Goal: Information Seeking & Learning: Learn about a topic

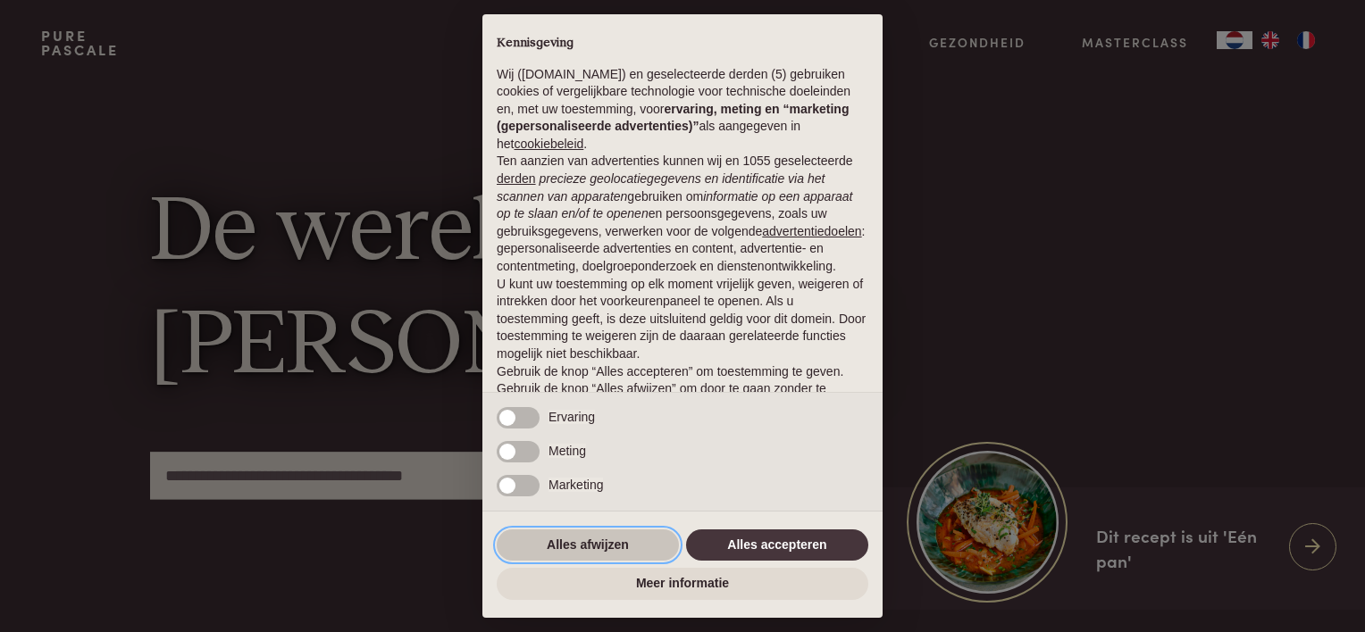
click at [631, 547] on button "Alles afwijzen" at bounding box center [588, 546] width 182 height 32
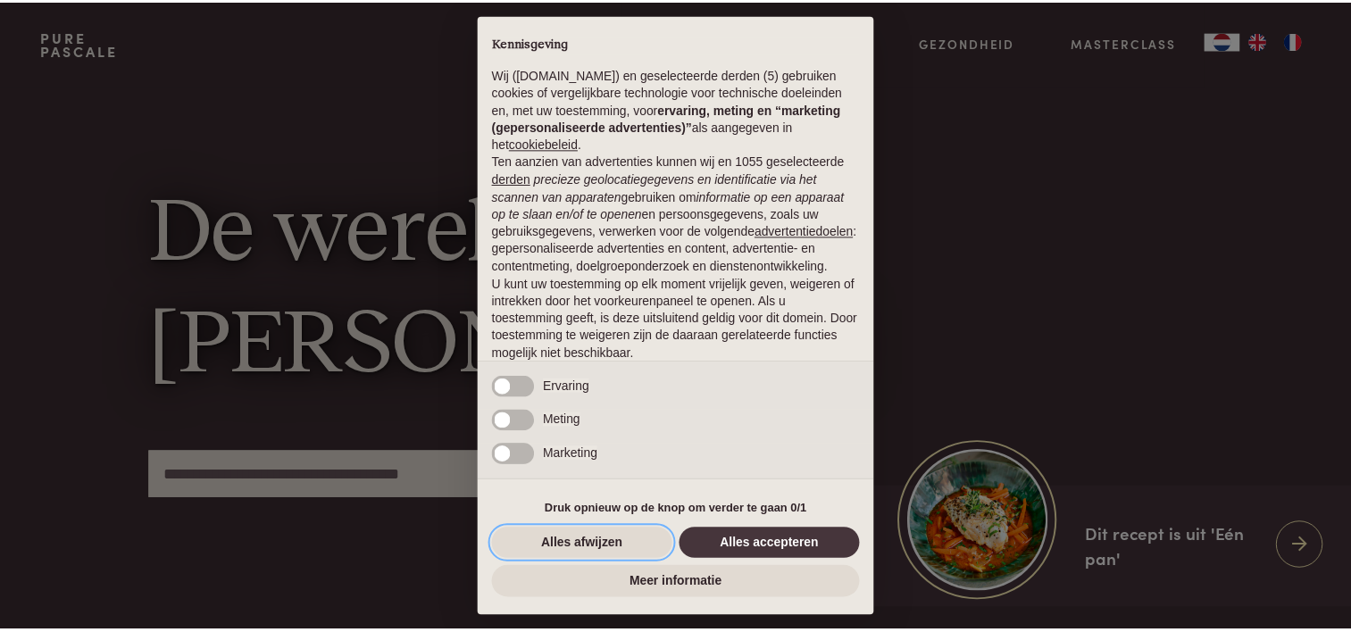
scroll to position [86, 0]
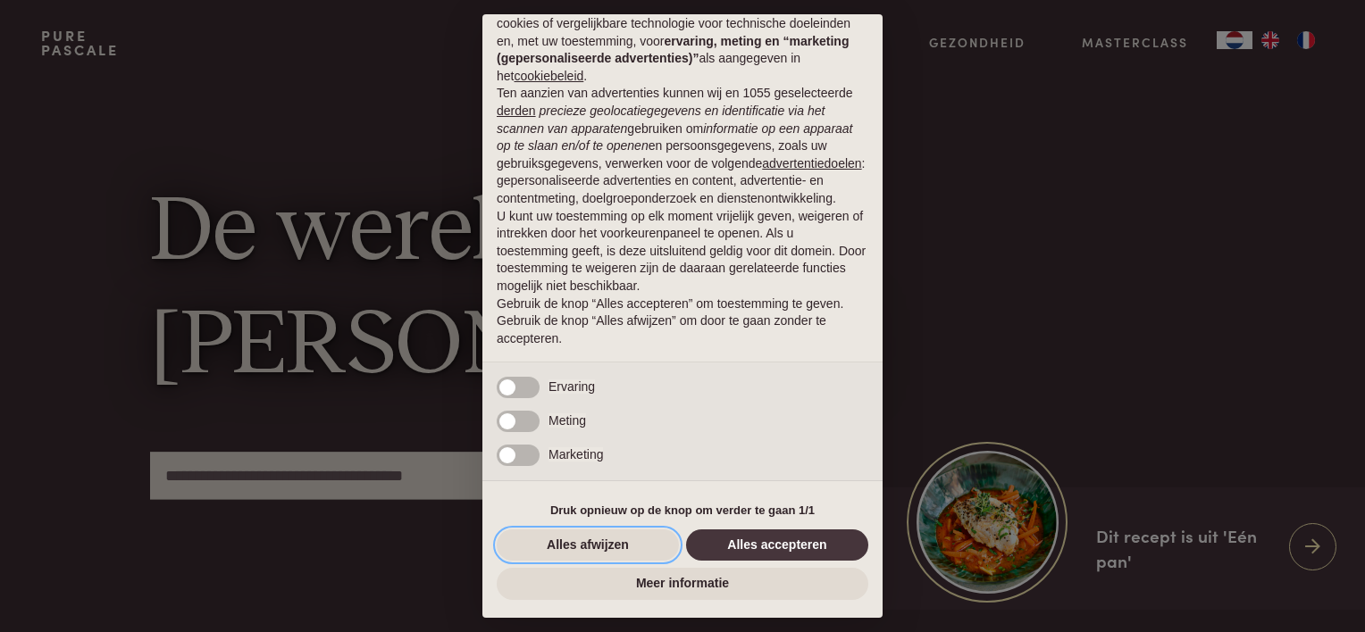
click at [624, 546] on button "Alles afwijzen" at bounding box center [588, 546] width 182 height 32
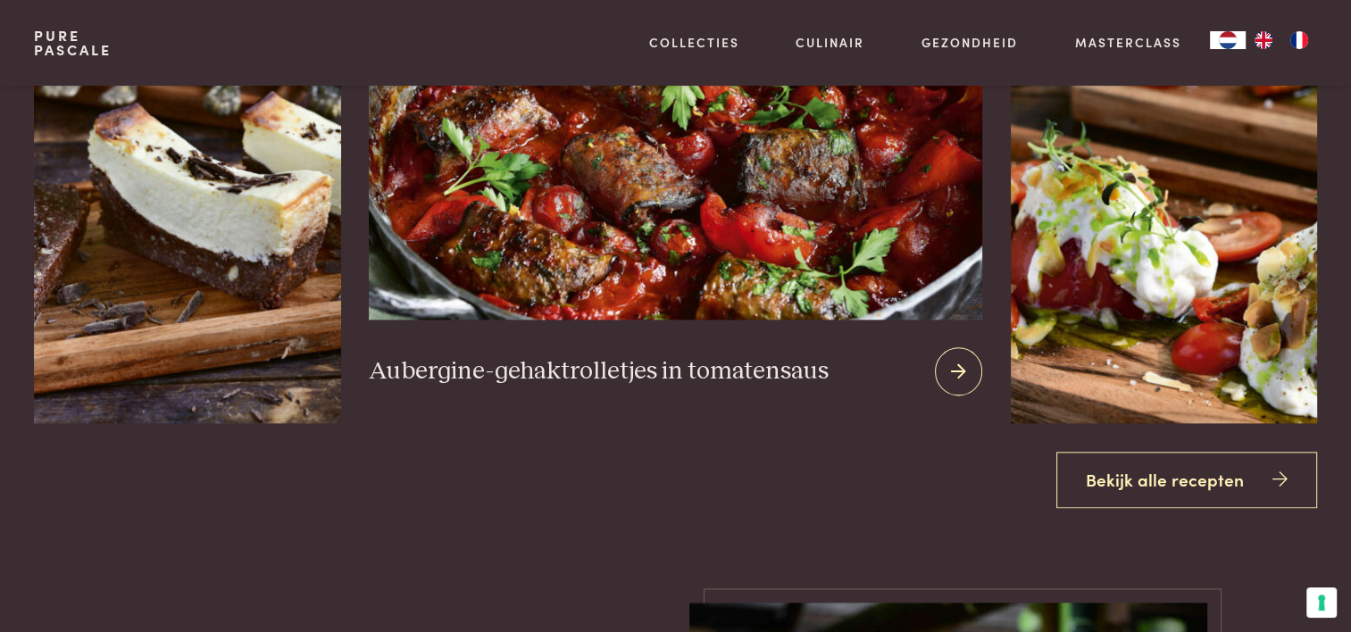
scroll to position [2144, 0]
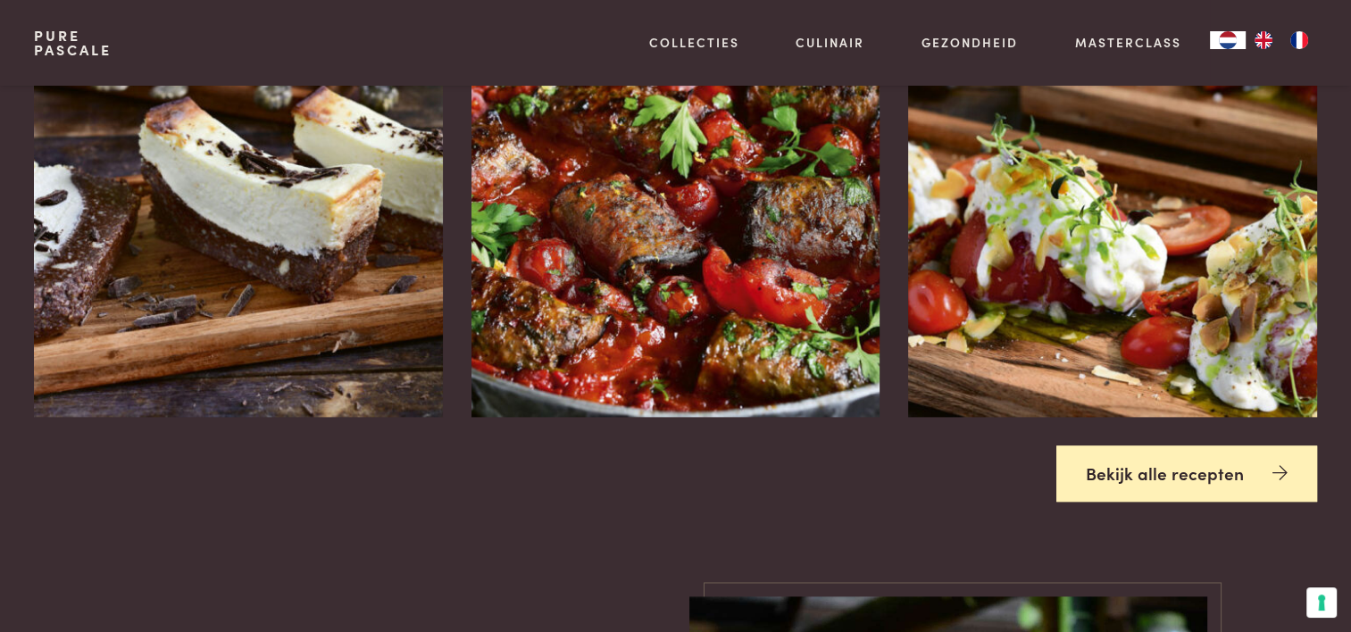
click at [1218, 466] on link "Bekijk alle recepten" at bounding box center [1187, 474] width 261 height 56
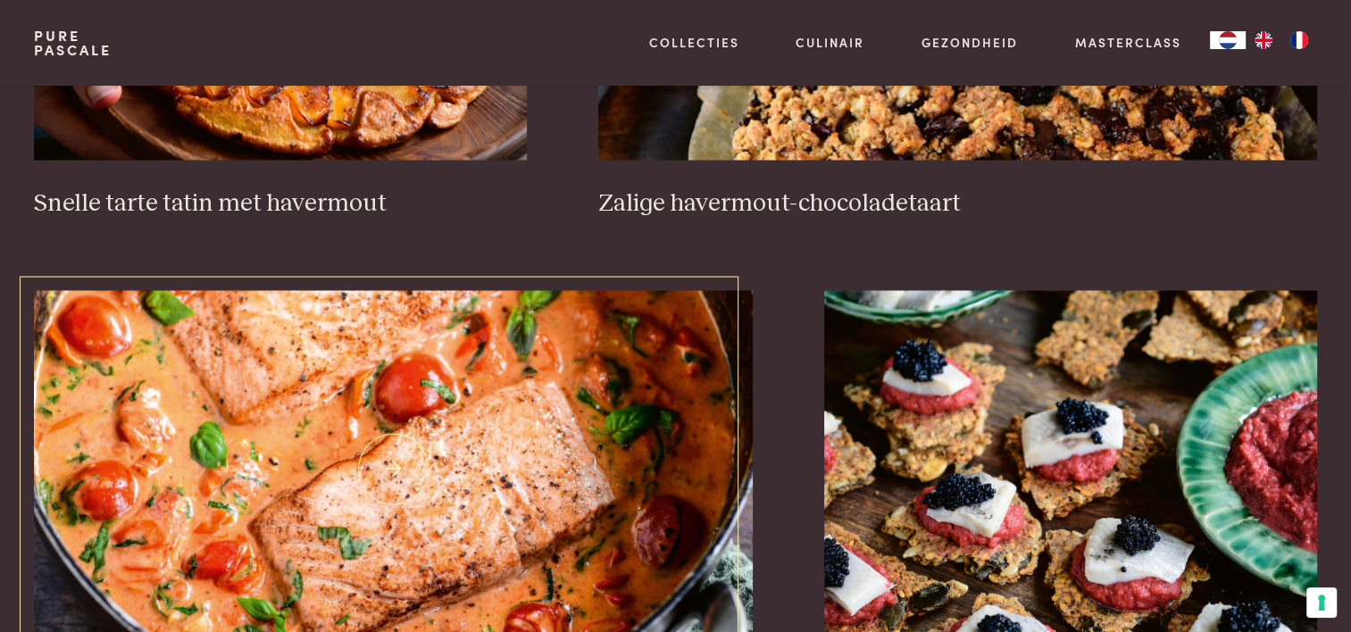
scroll to position [3305, 0]
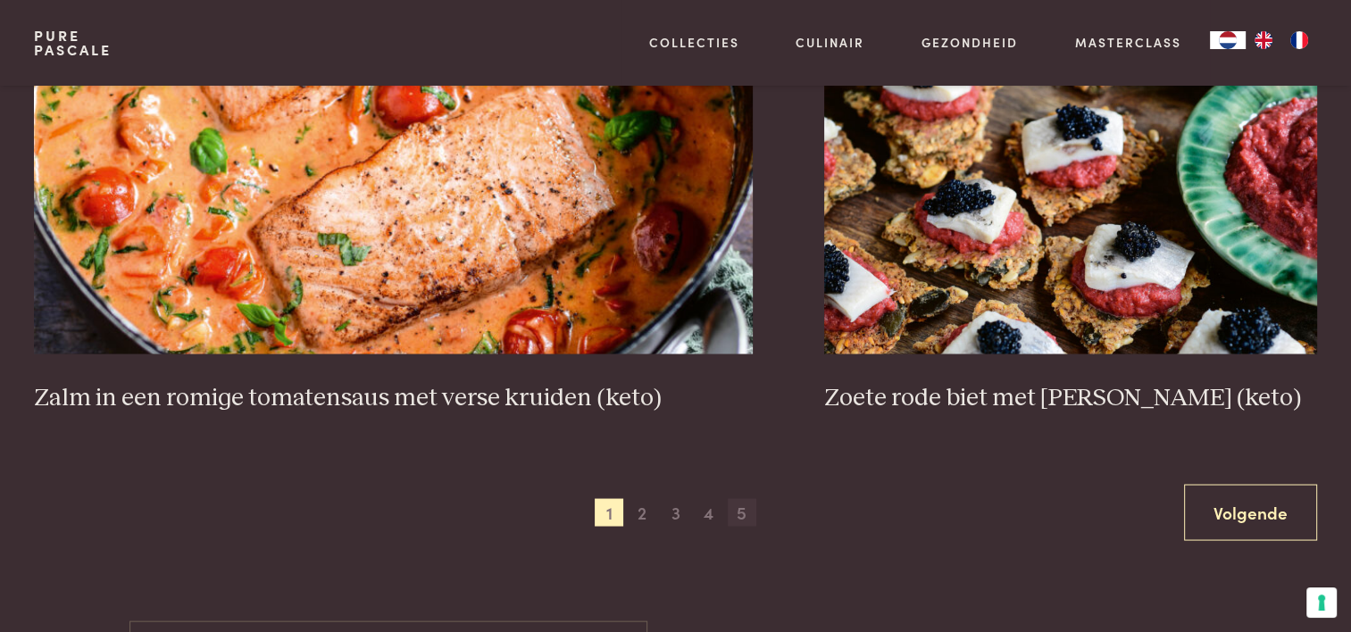
click at [736, 510] on span "5" at bounding box center [742, 512] width 29 height 29
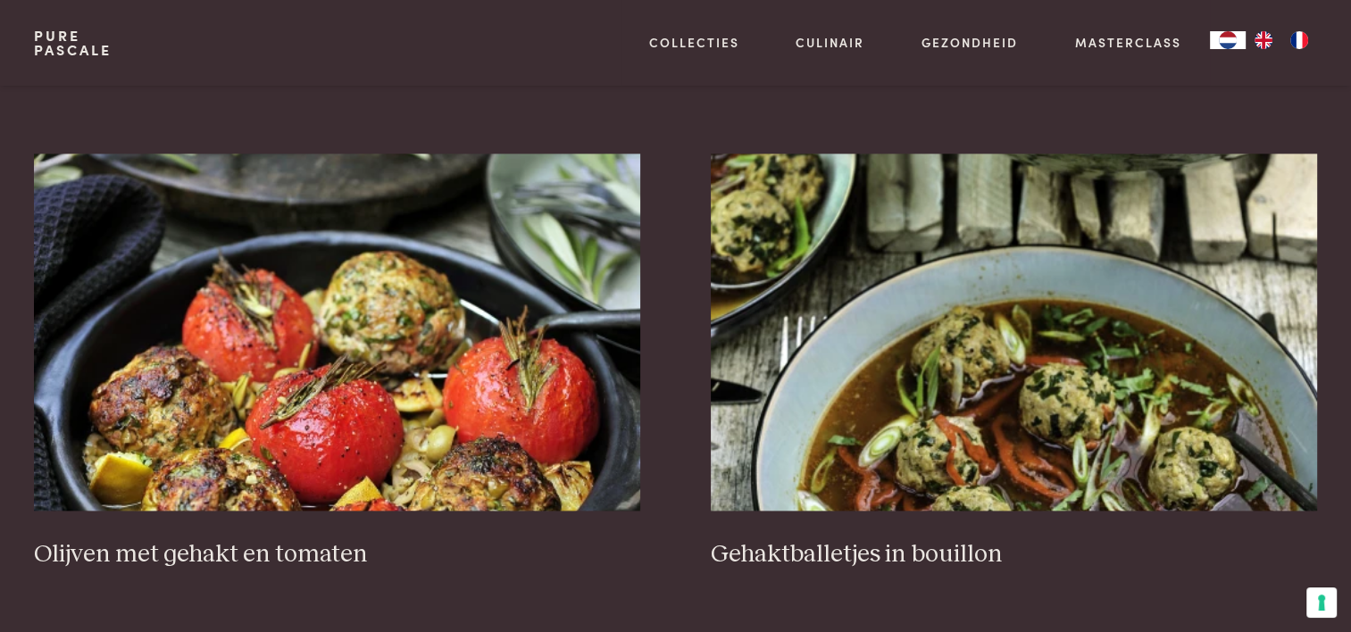
scroll to position [2286, 0]
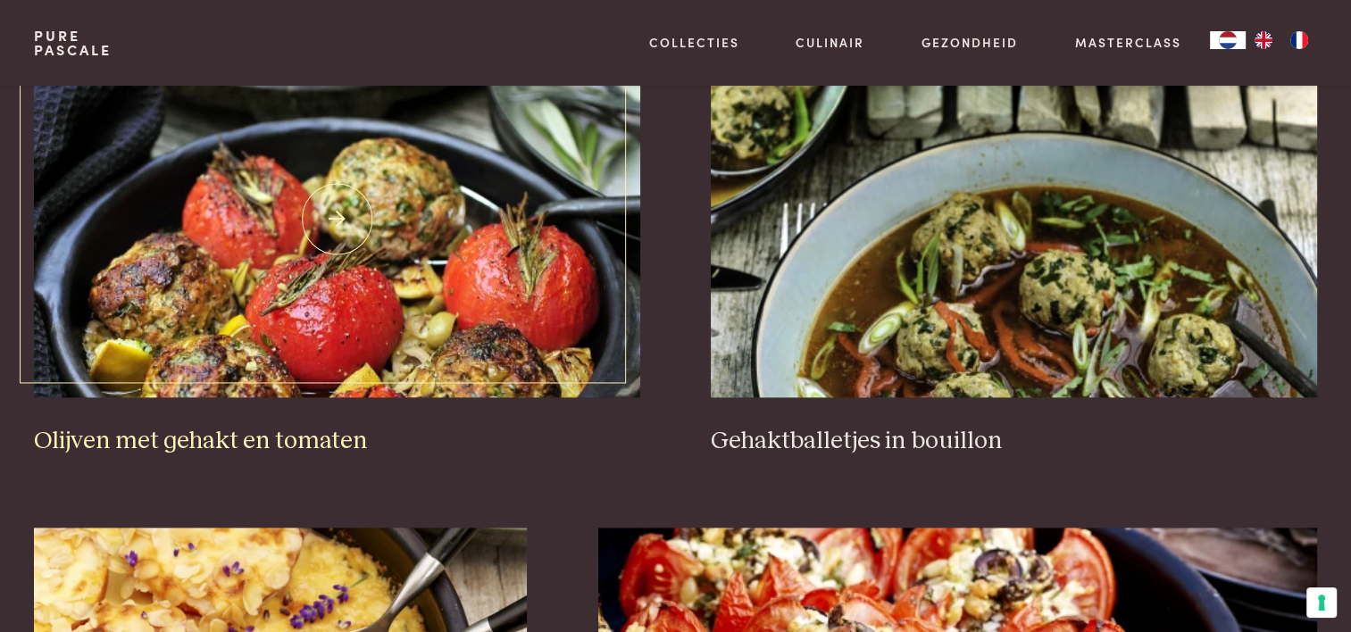
click at [405, 314] on img at bounding box center [337, 218] width 606 height 357
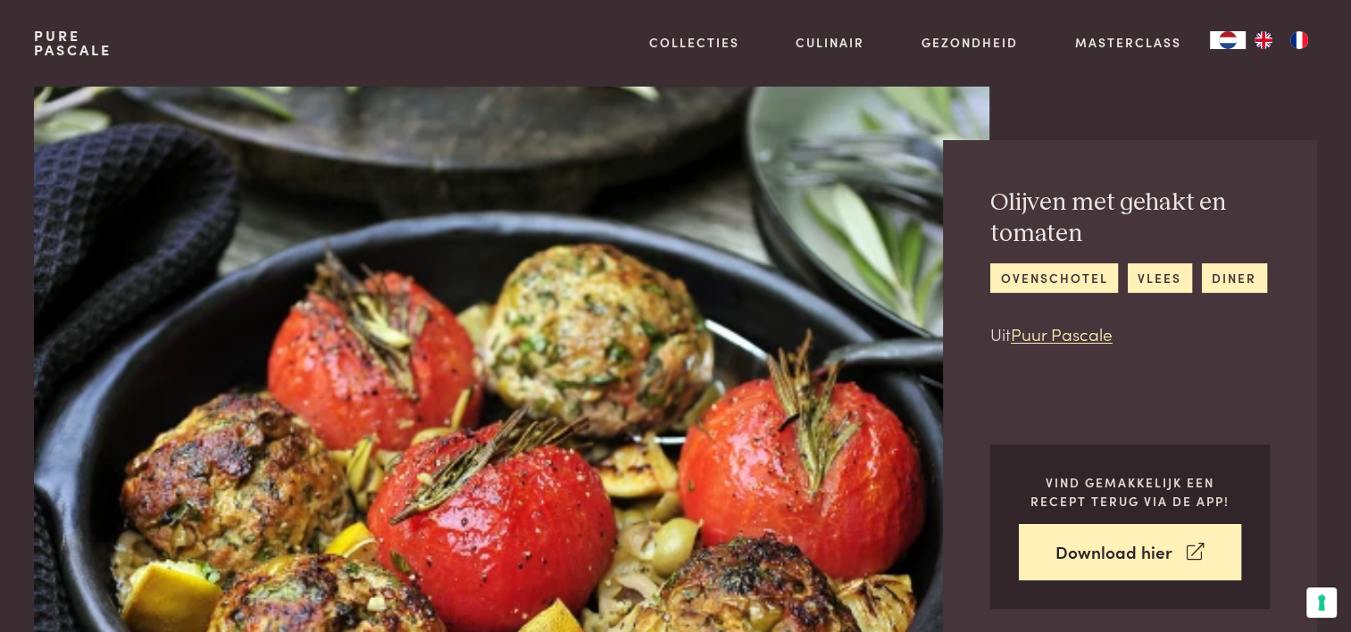
click at [83, 43] on link "Pure Pascale" at bounding box center [73, 43] width 78 height 29
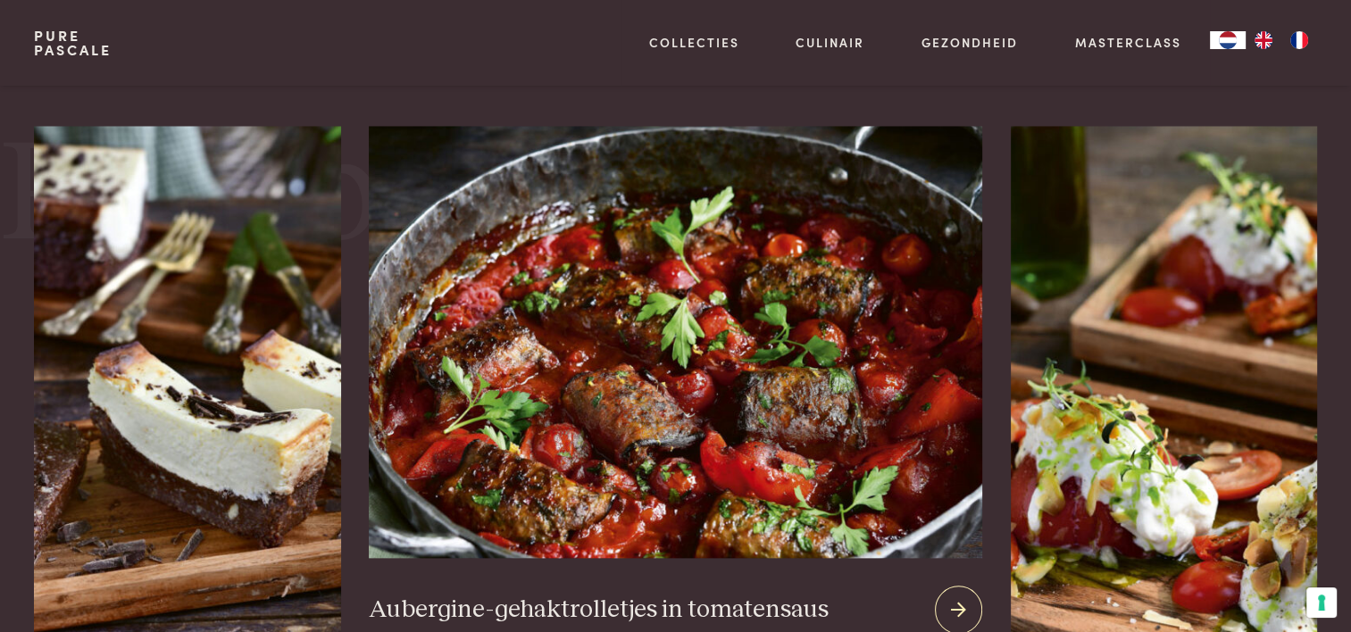
scroll to position [2233, 0]
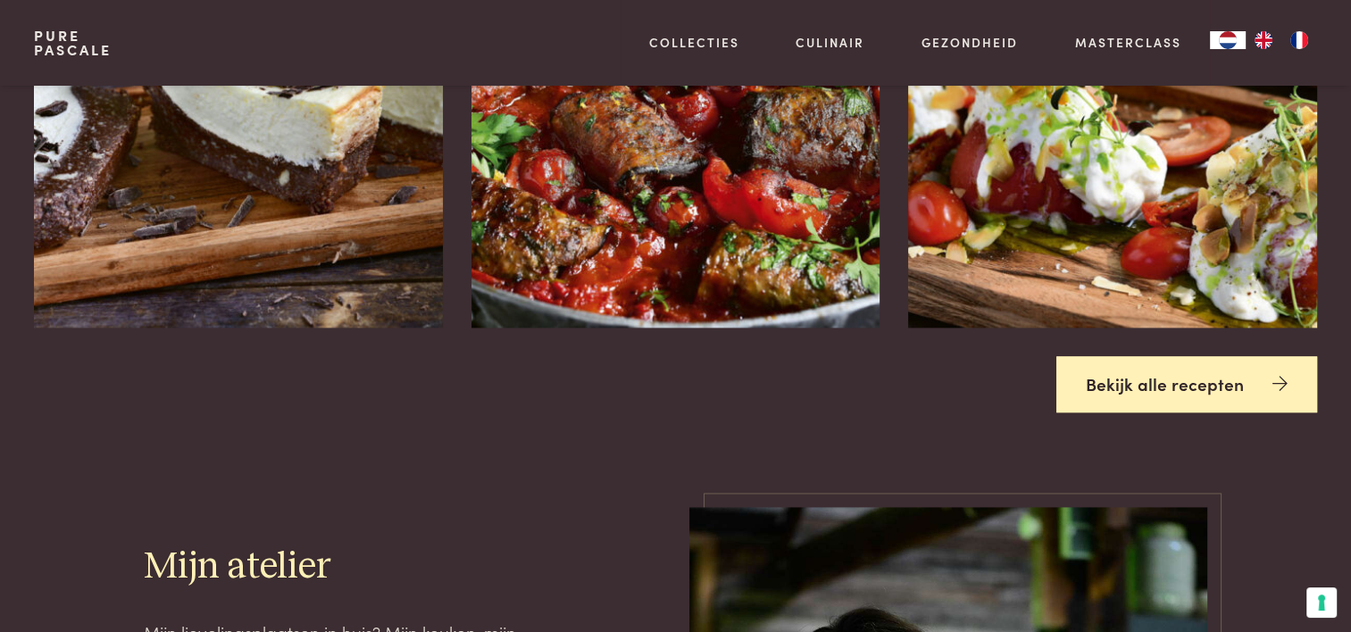
click at [1100, 389] on link "Bekijk alle recepten" at bounding box center [1187, 384] width 261 height 56
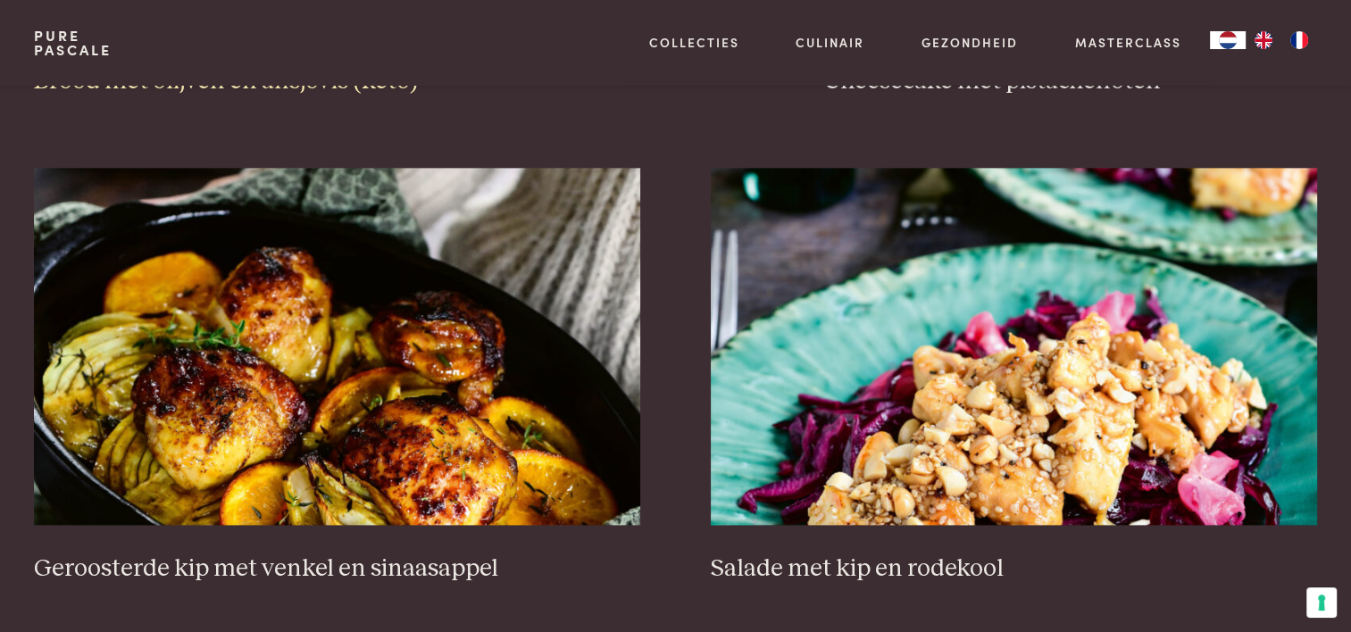
scroll to position [2322, 0]
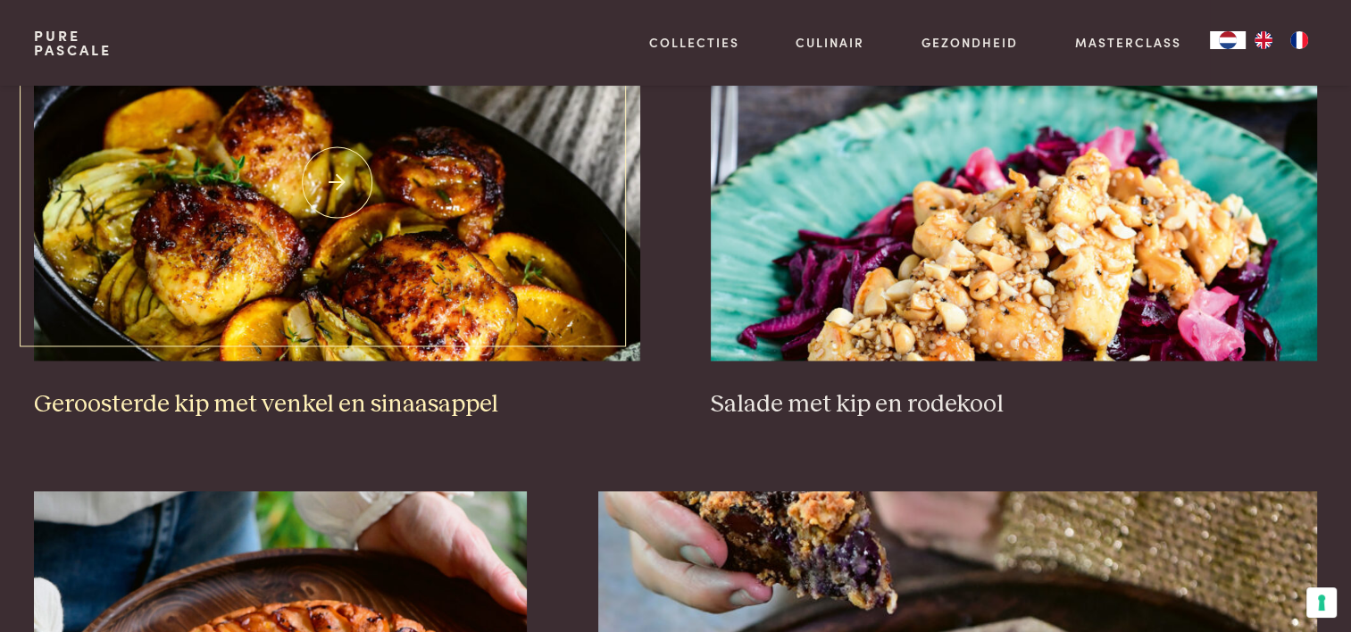
click at [412, 275] on img at bounding box center [337, 182] width 606 height 357
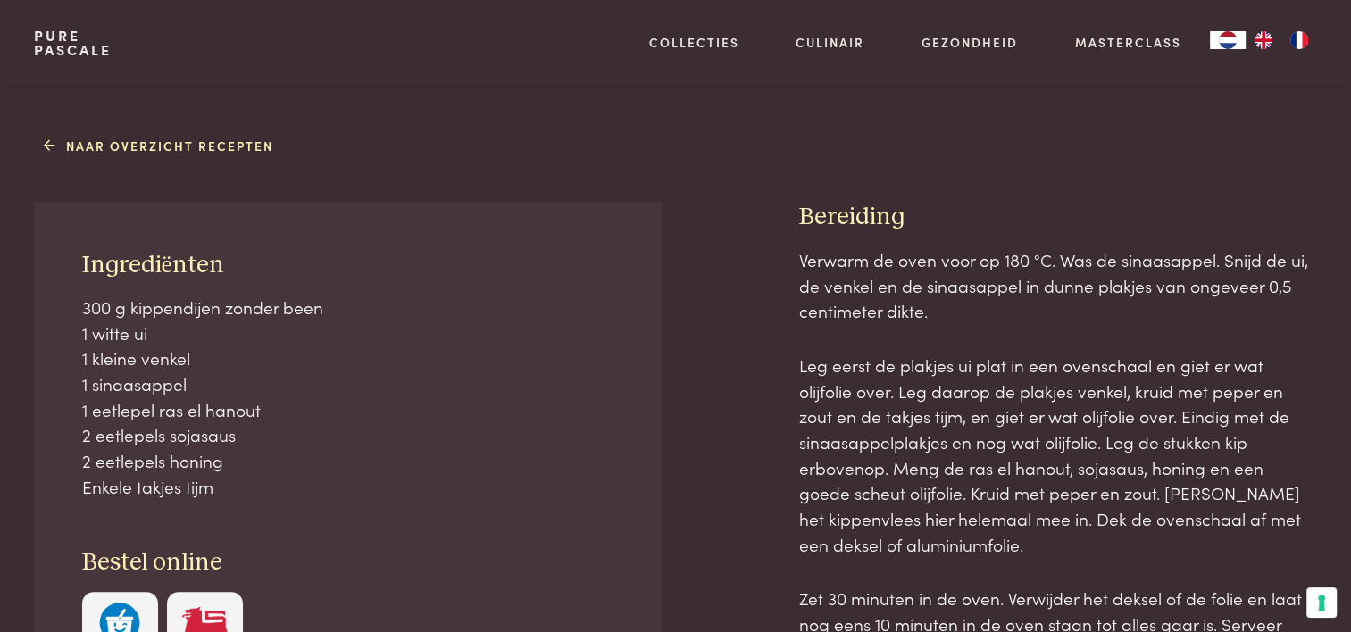
scroll to position [715, 0]
